Goal: Task Accomplishment & Management: Use online tool/utility

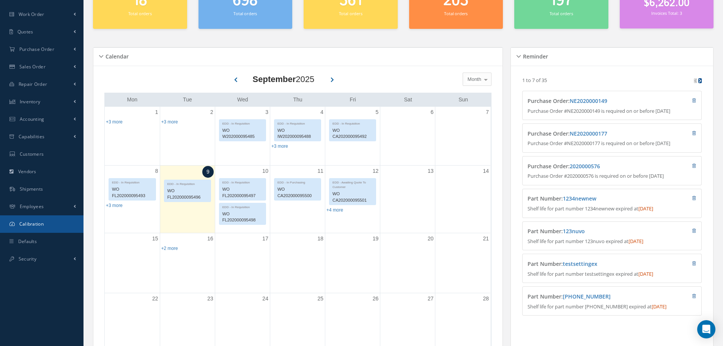
scroll to position [76, 0]
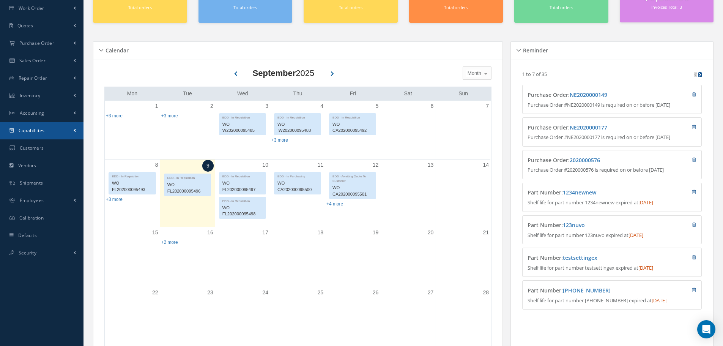
click at [60, 132] on link "Capabilities" at bounding box center [41, 130] width 83 height 17
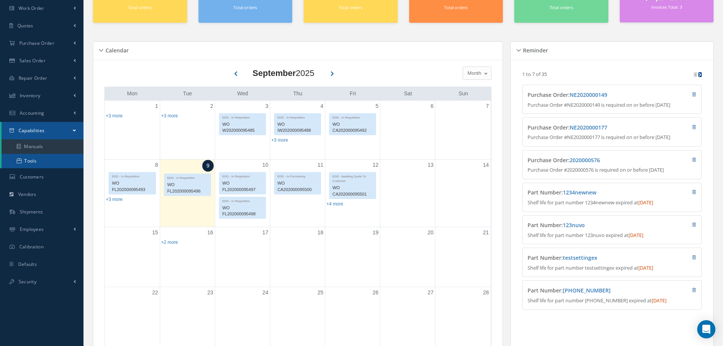
click at [39, 158] on link "Tools" at bounding box center [43, 161] width 82 height 14
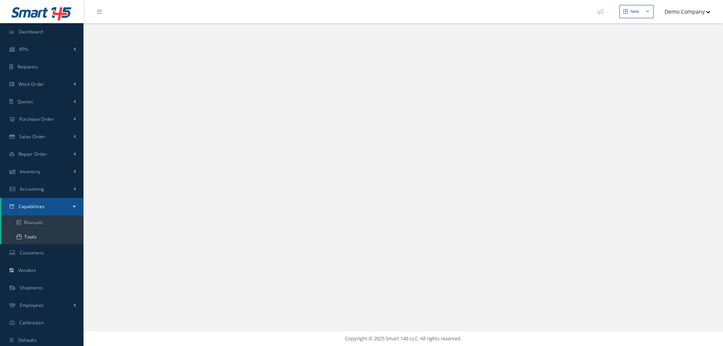
select select "25"
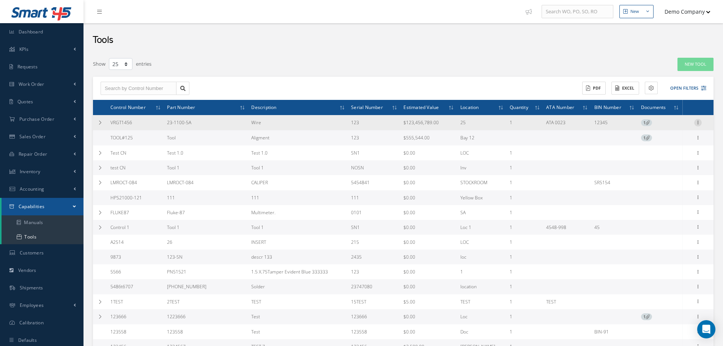
click at [695, 121] on icon at bounding box center [698, 122] width 8 height 6
click at [100, 116] on td at bounding box center [100, 122] width 14 height 15
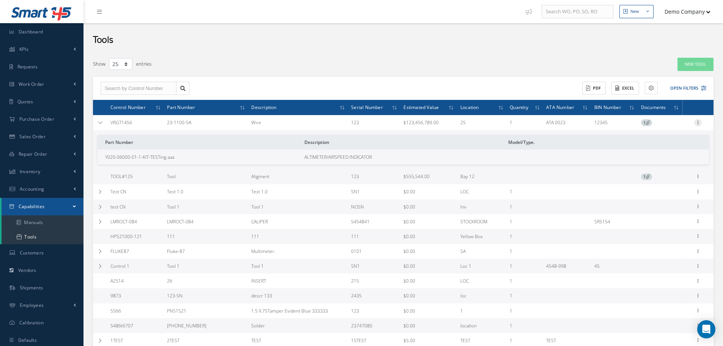
click at [698, 122] on icon at bounding box center [698, 122] width 8 height 6
click at [667, 136] on link "Edit" at bounding box center [663, 137] width 60 height 10
type input "VRGT1456"
type input "123"
type input "23-1100-5A"
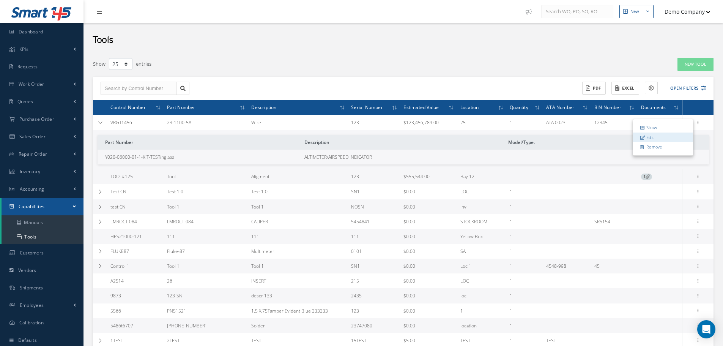
type input "Wire"
type input "123456789"
type input "ATA 0023"
type input "25"
type input "12345"
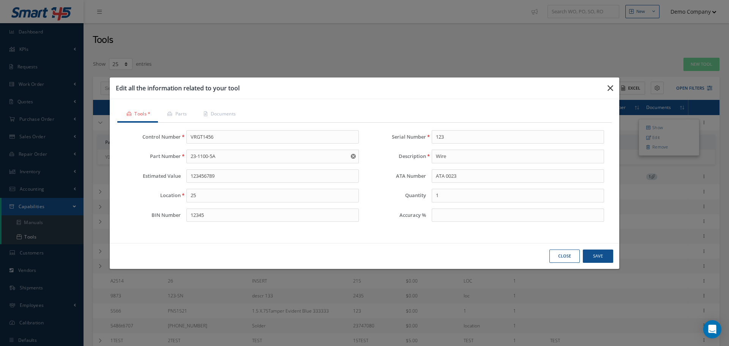
drag, startPoint x: 615, startPoint y: 89, endPoint x: 397, endPoint y: 152, distance: 226.6
click at [613, 89] on button "button" at bounding box center [610, 87] width 18 height 21
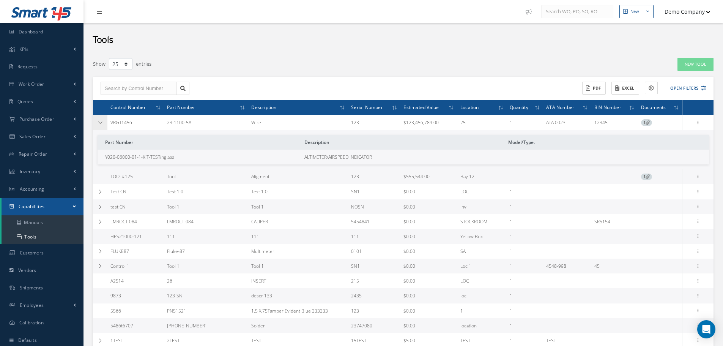
click at [96, 127] on td at bounding box center [100, 122] width 14 height 15
